Goal: Register for event/course

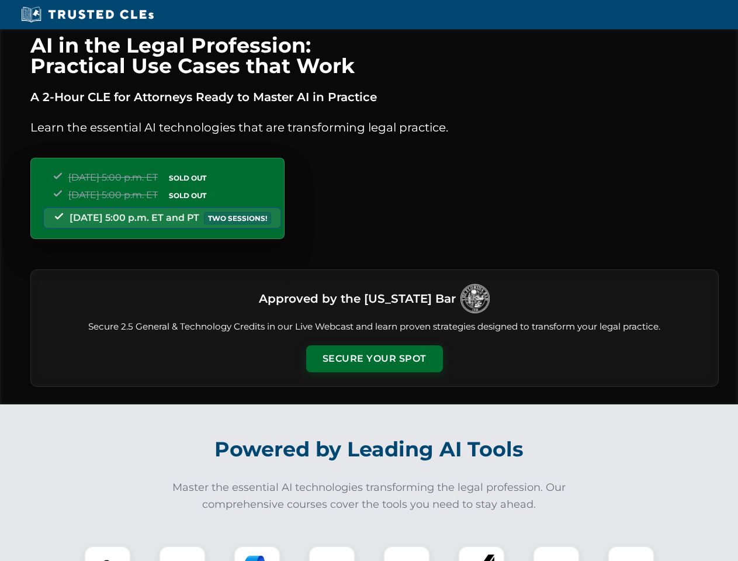
click at [374, 359] on button "Secure Your Spot" at bounding box center [374, 358] width 137 height 27
click at [108, 553] on img at bounding box center [108, 569] width 34 height 34
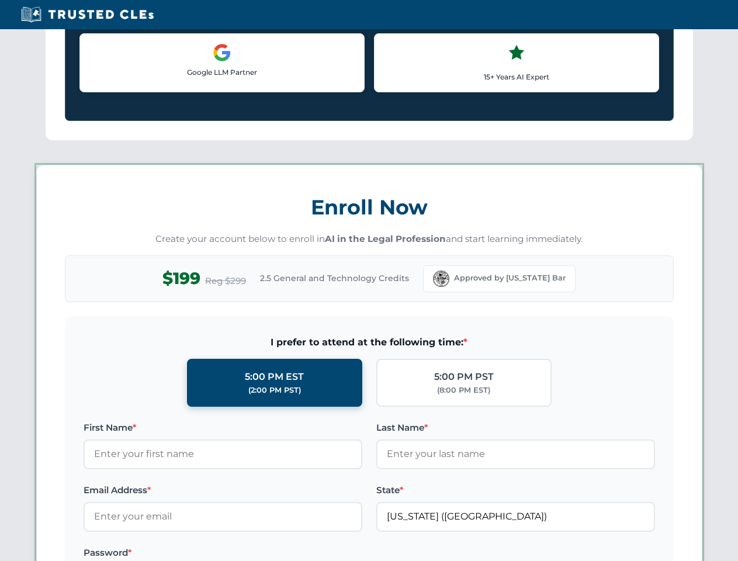
click at [257, 553] on label "Password *" at bounding box center [223, 553] width 279 height 14
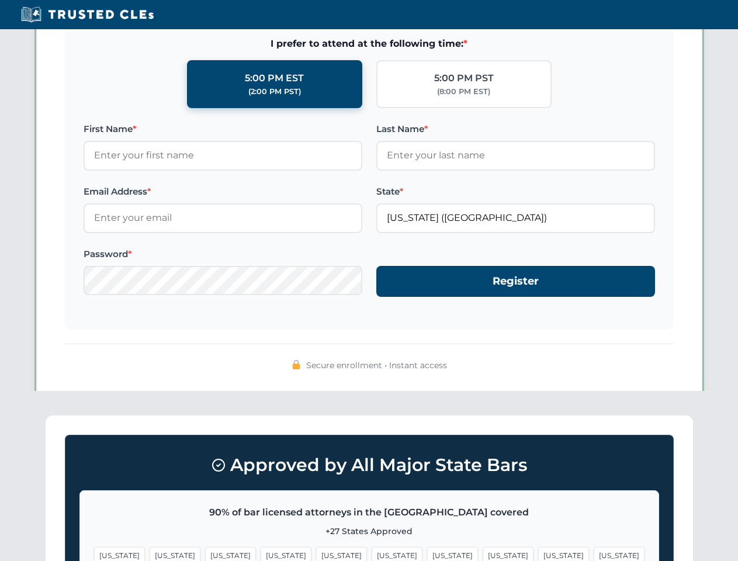
click at [538, 553] on span "[US_STATE]" at bounding box center [563, 555] width 51 height 17
